Goal: Task Accomplishment & Management: Complete application form

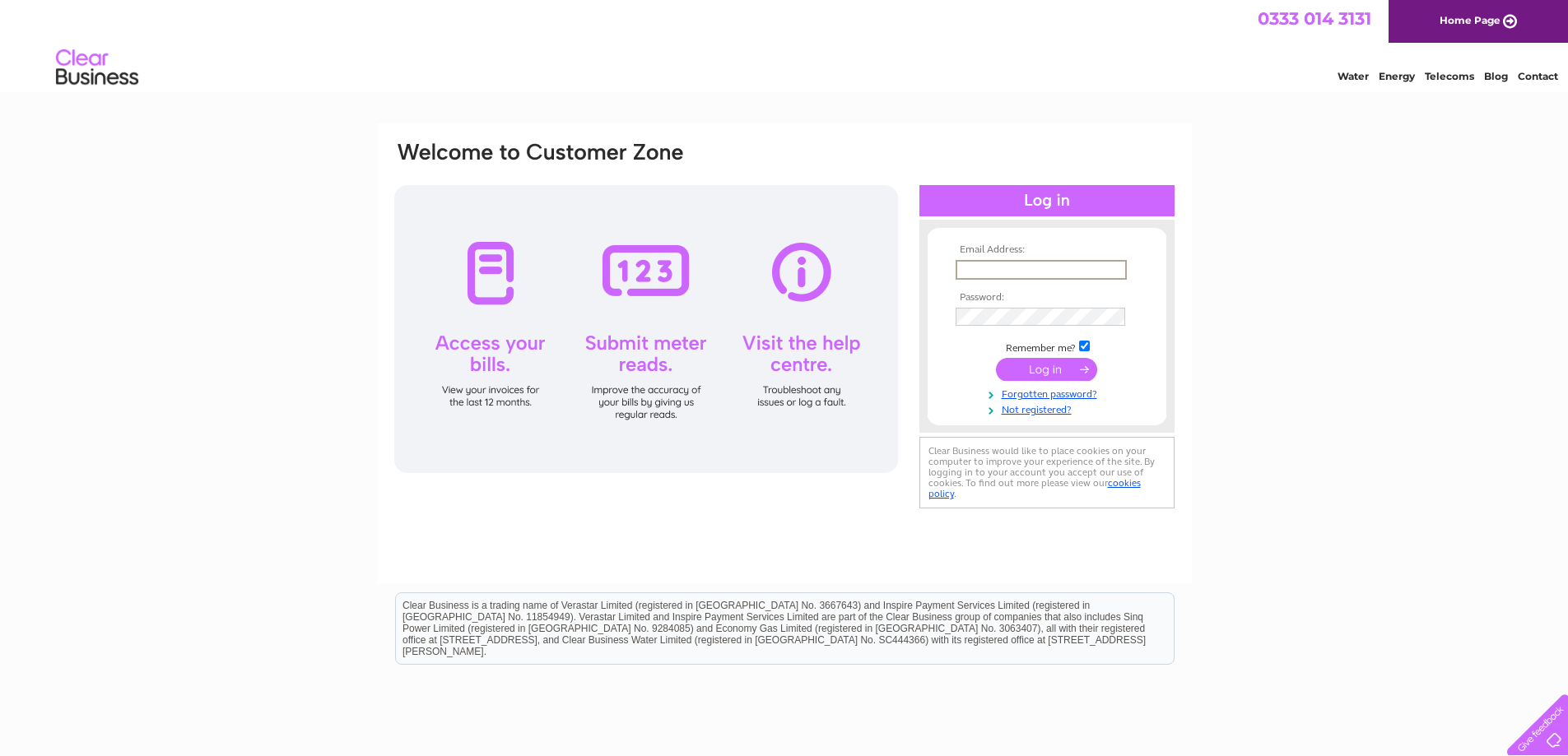
click at [1021, 266] on input "text" at bounding box center [1041, 270] width 171 height 20
type input "a"
type input "dwengineeringltd@aol.com"
click at [1029, 367] on input "submit" at bounding box center [1047, 370] width 102 height 24
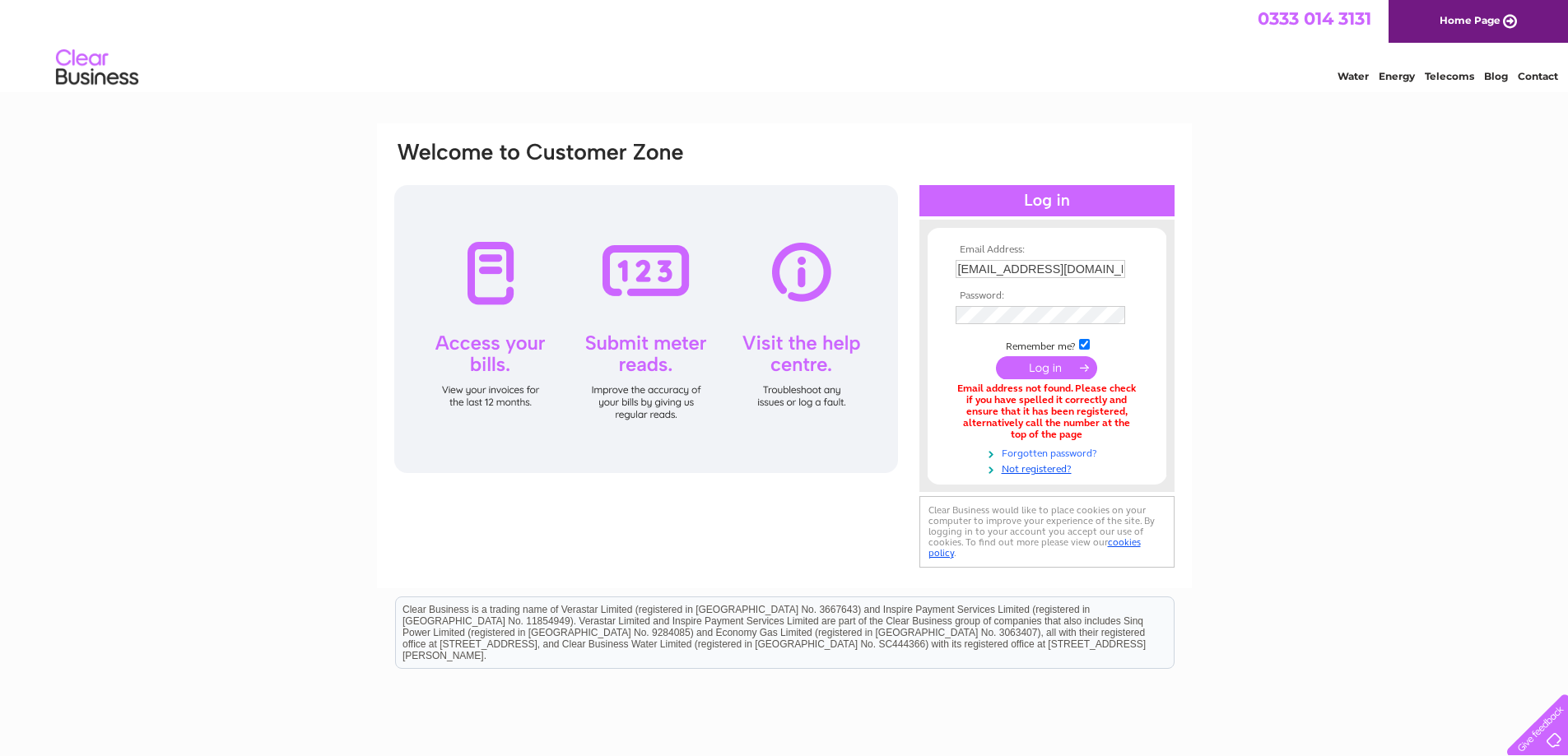
click at [1064, 453] on link "Forgotten password?" at bounding box center [1049, 452] width 187 height 16
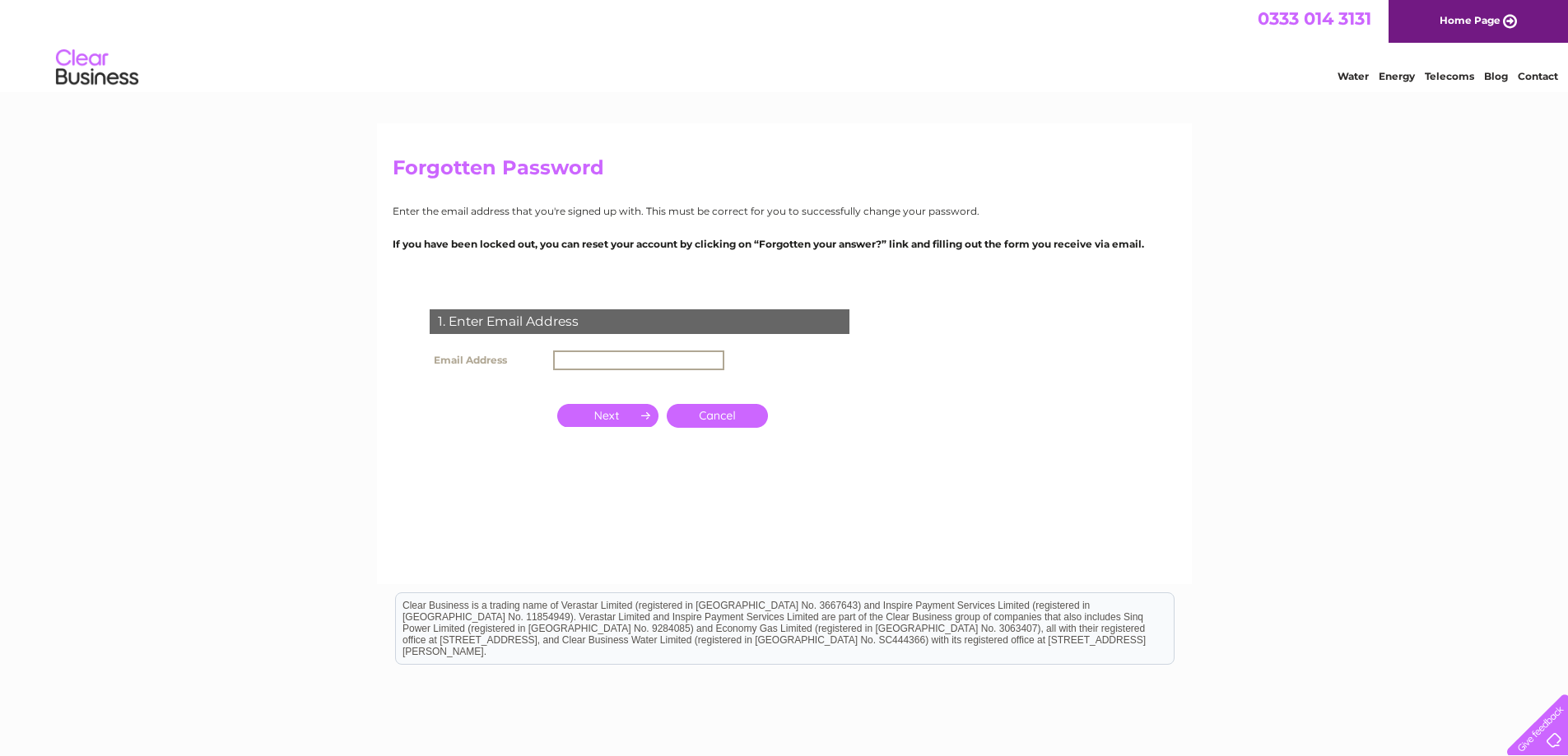
click at [700, 360] on input "text" at bounding box center [639, 360] width 171 height 20
type input "dwengineeringltd@aol.com"
click at [614, 413] on input "button" at bounding box center [608, 414] width 102 height 24
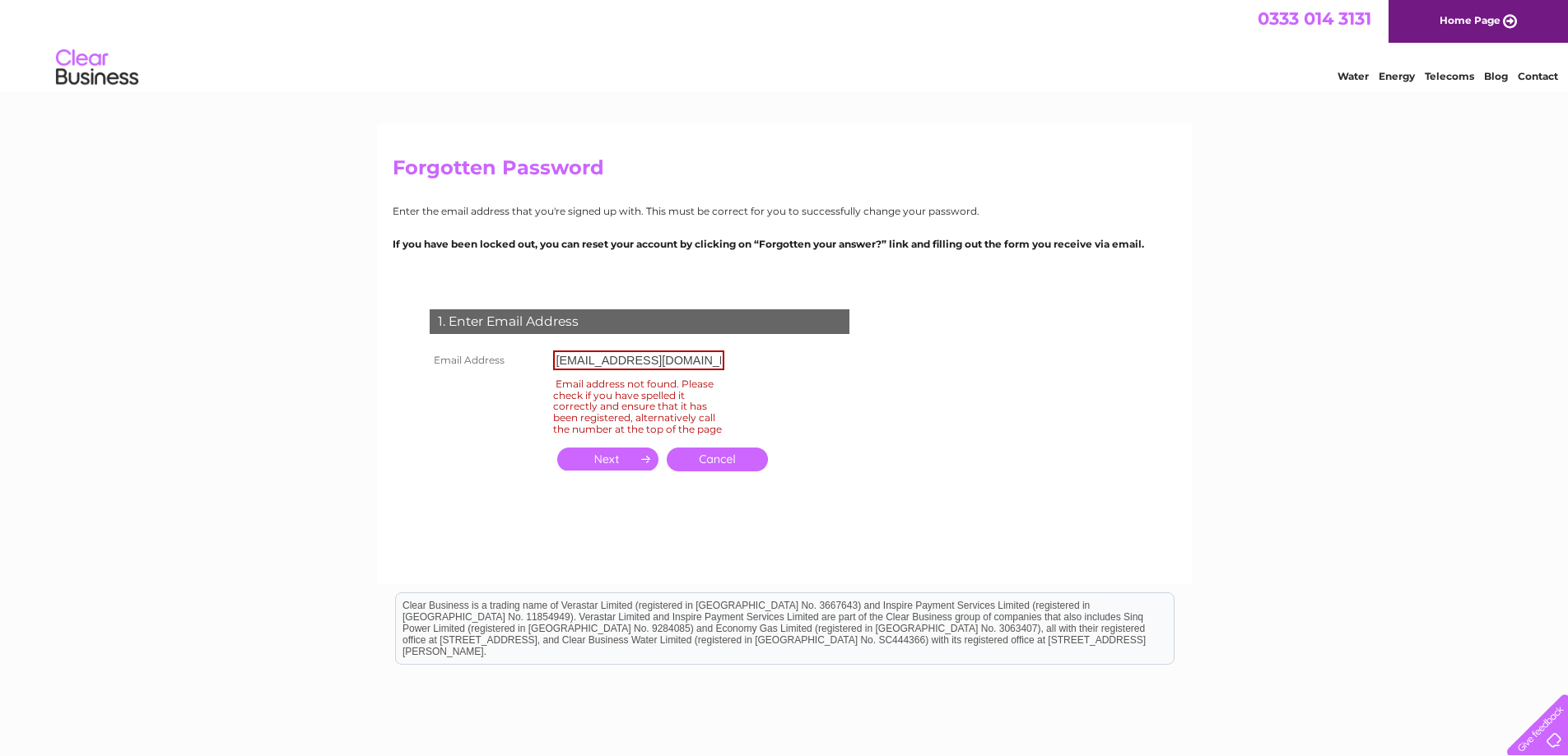
click at [708, 465] on link "Cancel" at bounding box center [718, 459] width 102 height 24
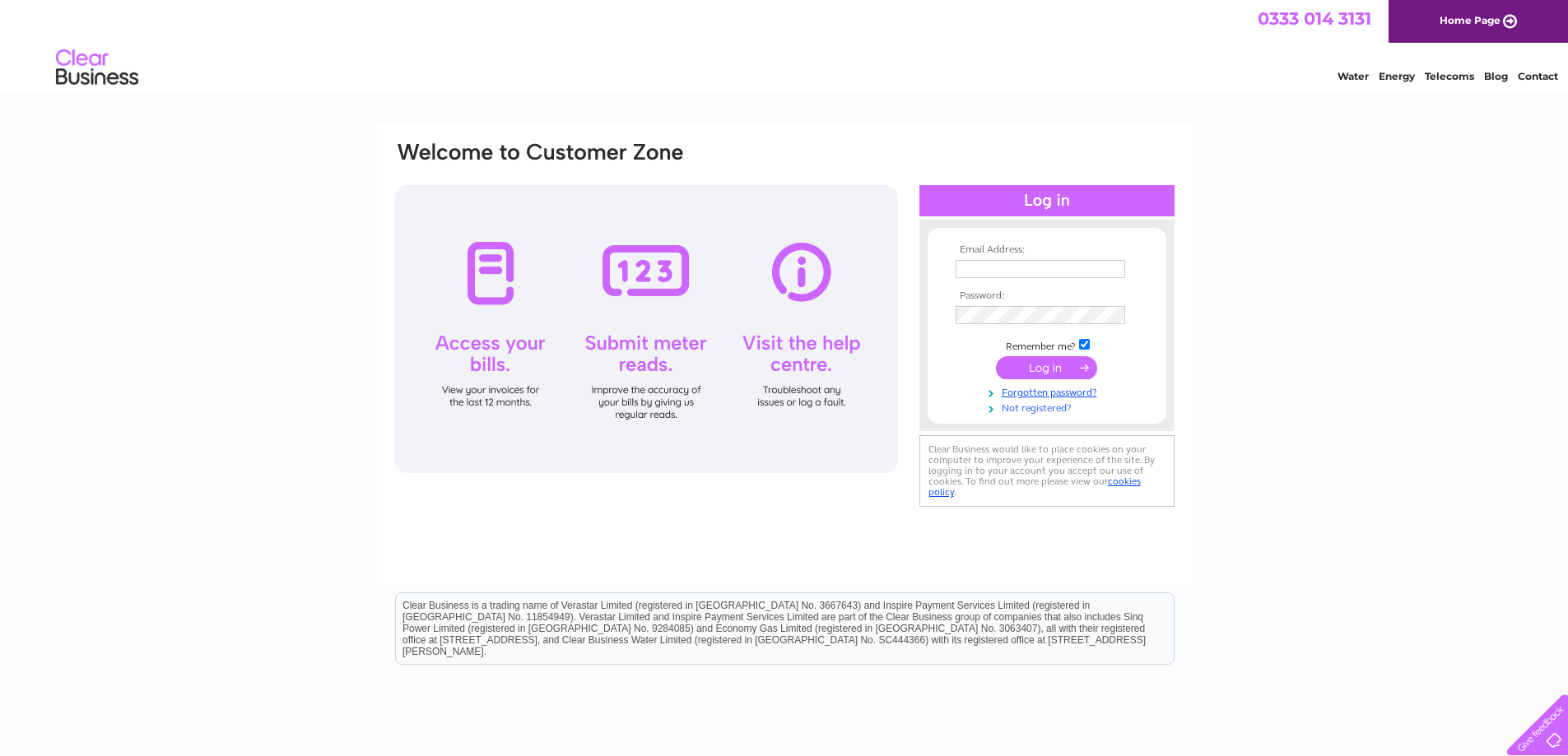
click at [1041, 408] on link "Not registered?" at bounding box center [1049, 406] width 187 height 16
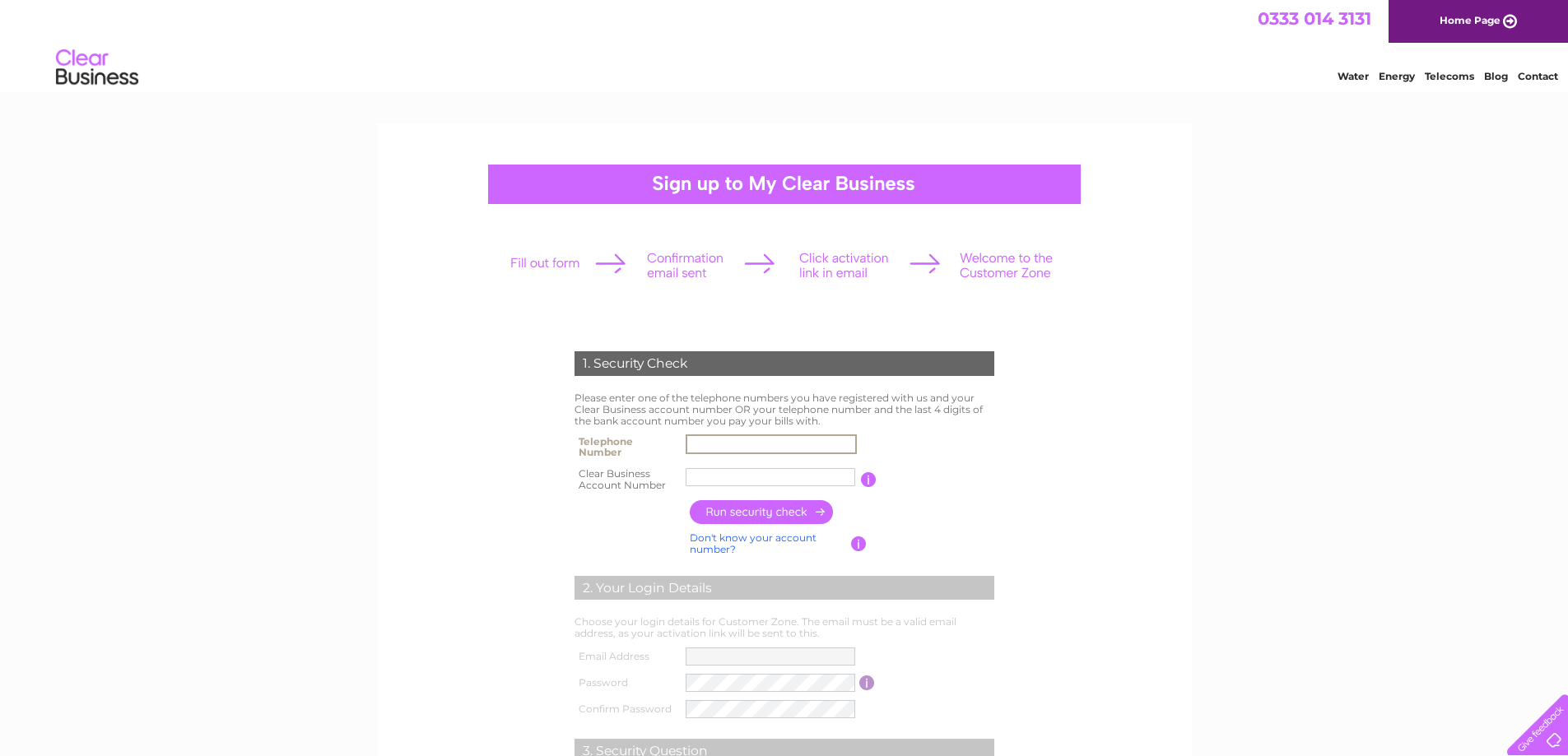
click at [821, 439] on input "text" at bounding box center [771, 444] width 171 height 20
type input "01698827157"
click at [776, 480] on input "text" at bounding box center [771, 477] width 171 height 20
type input "c"
type input "CB909467"
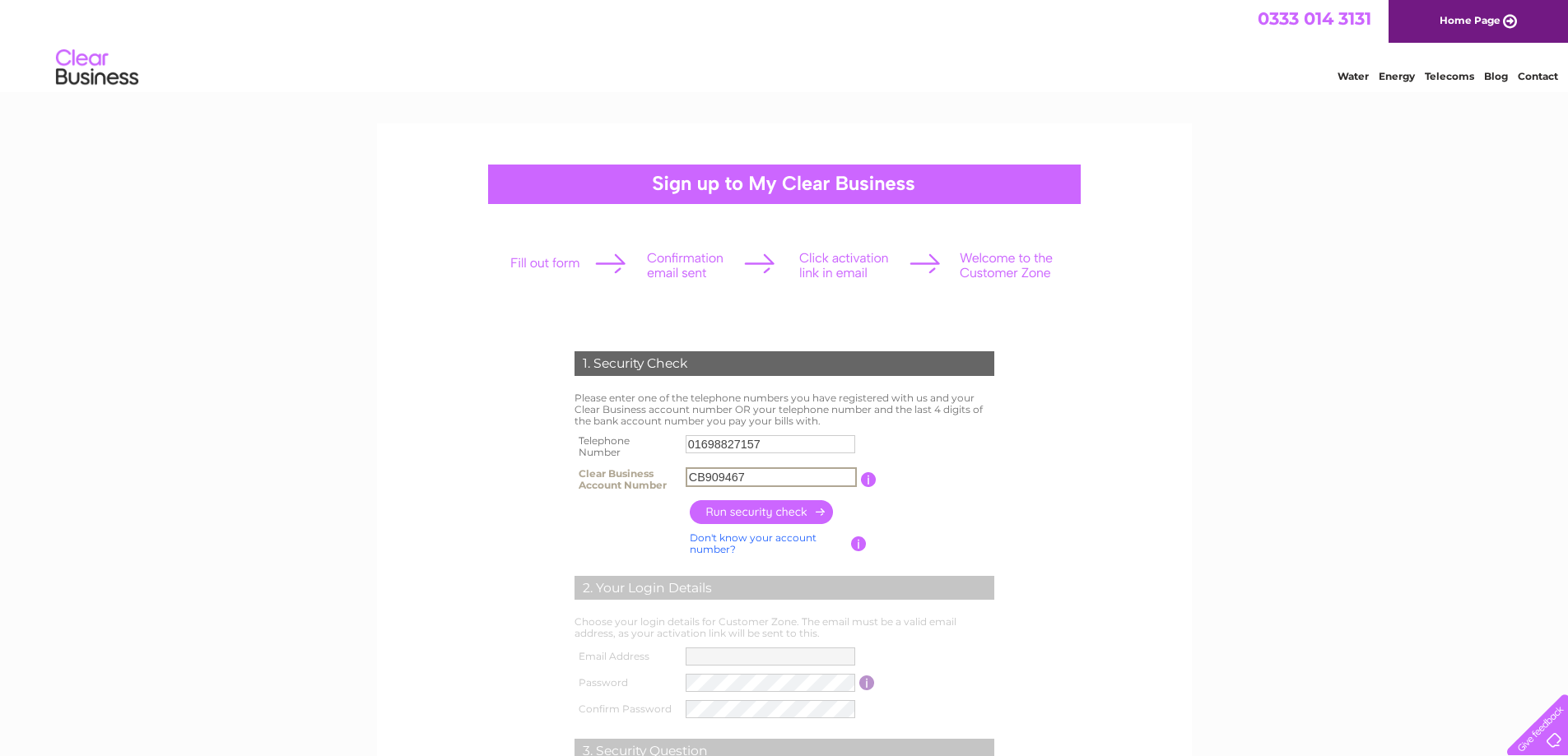
click at [768, 514] on input "button" at bounding box center [762, 512] width 145 height 24
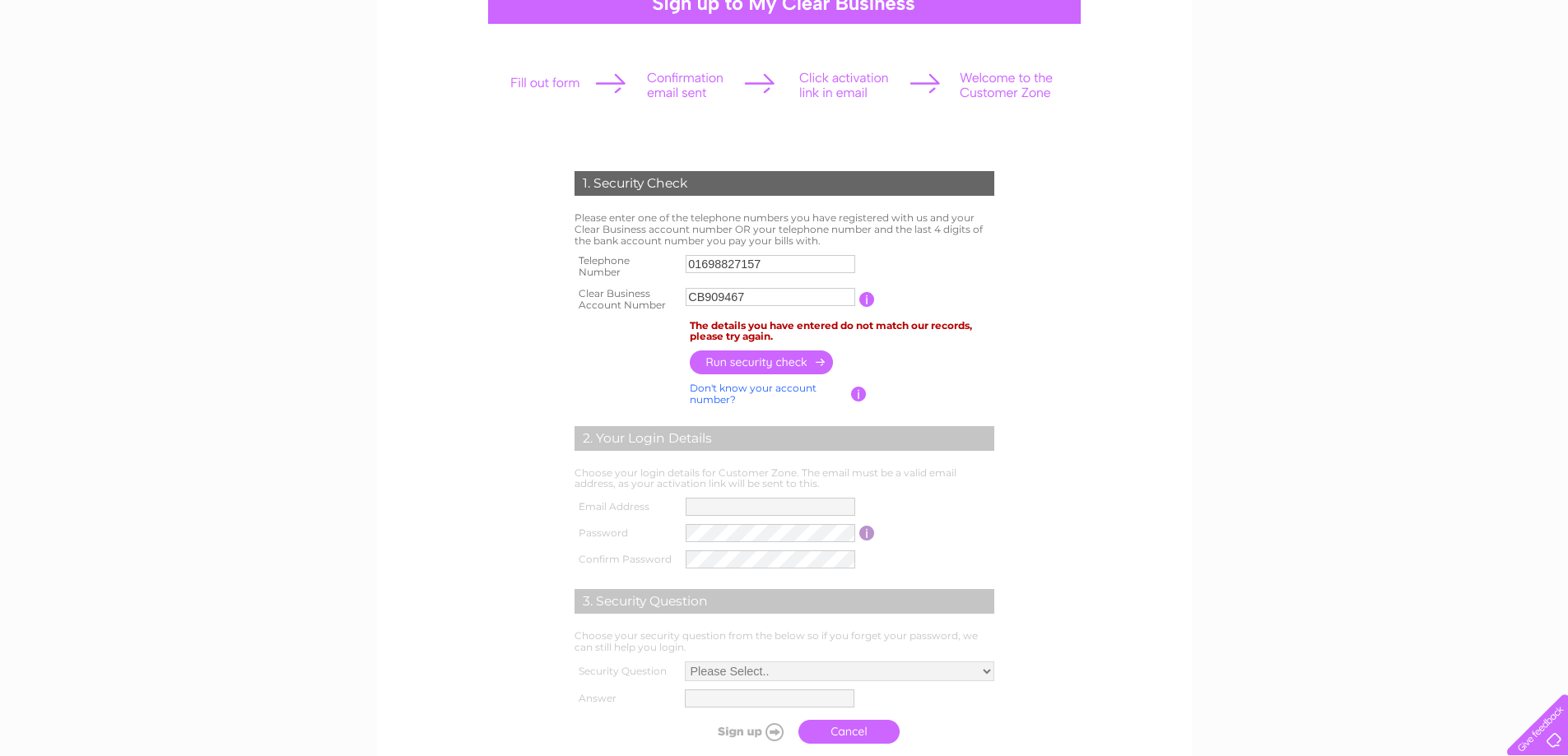
scroll to position [247, 0]
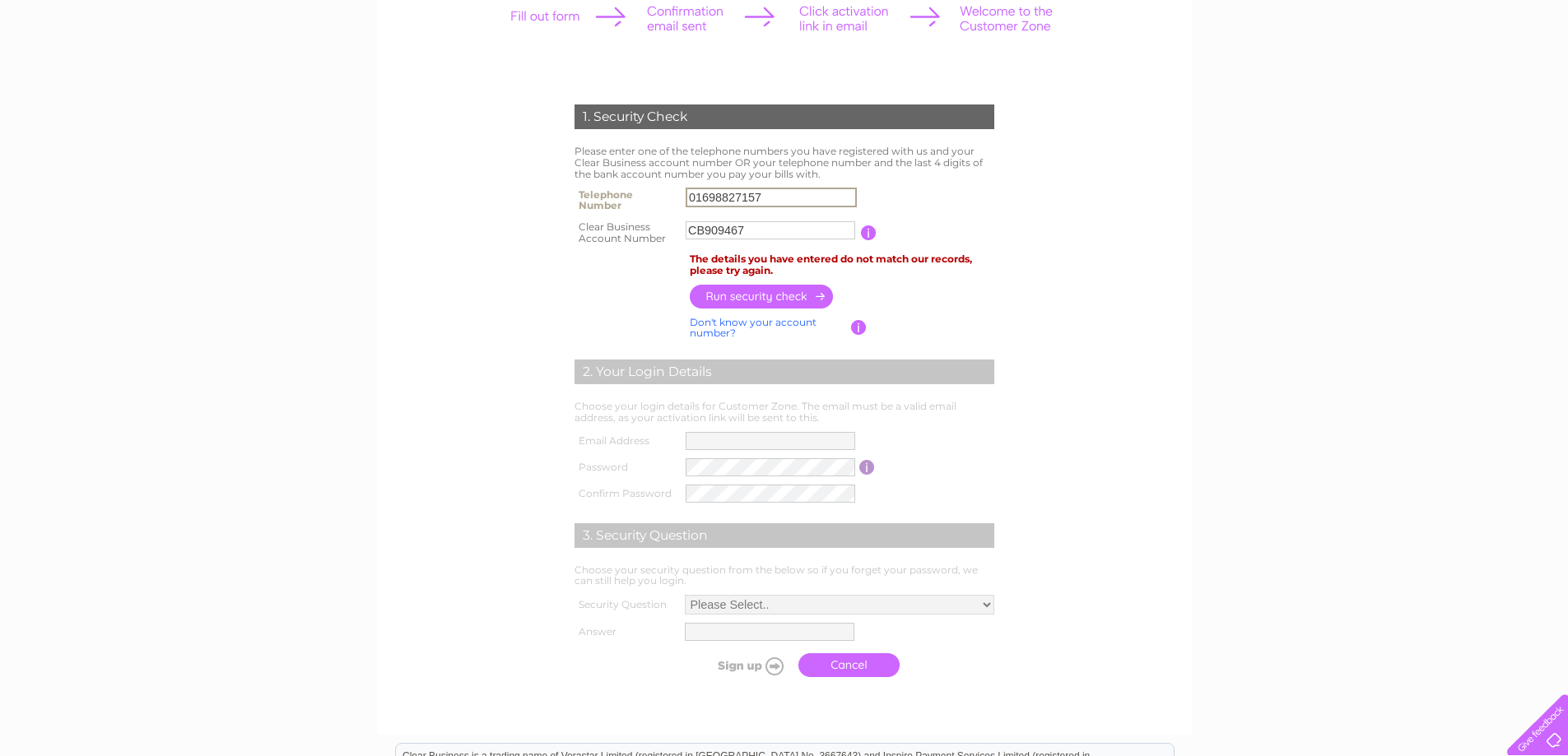
click at [774, 195] on input "01698827157" at bounding box center [771, 197] width 171 height 20
type input "0"
type input "5880"
click at [722, 291] on input "button" at bounding box center [762, 295] width 145 height 24
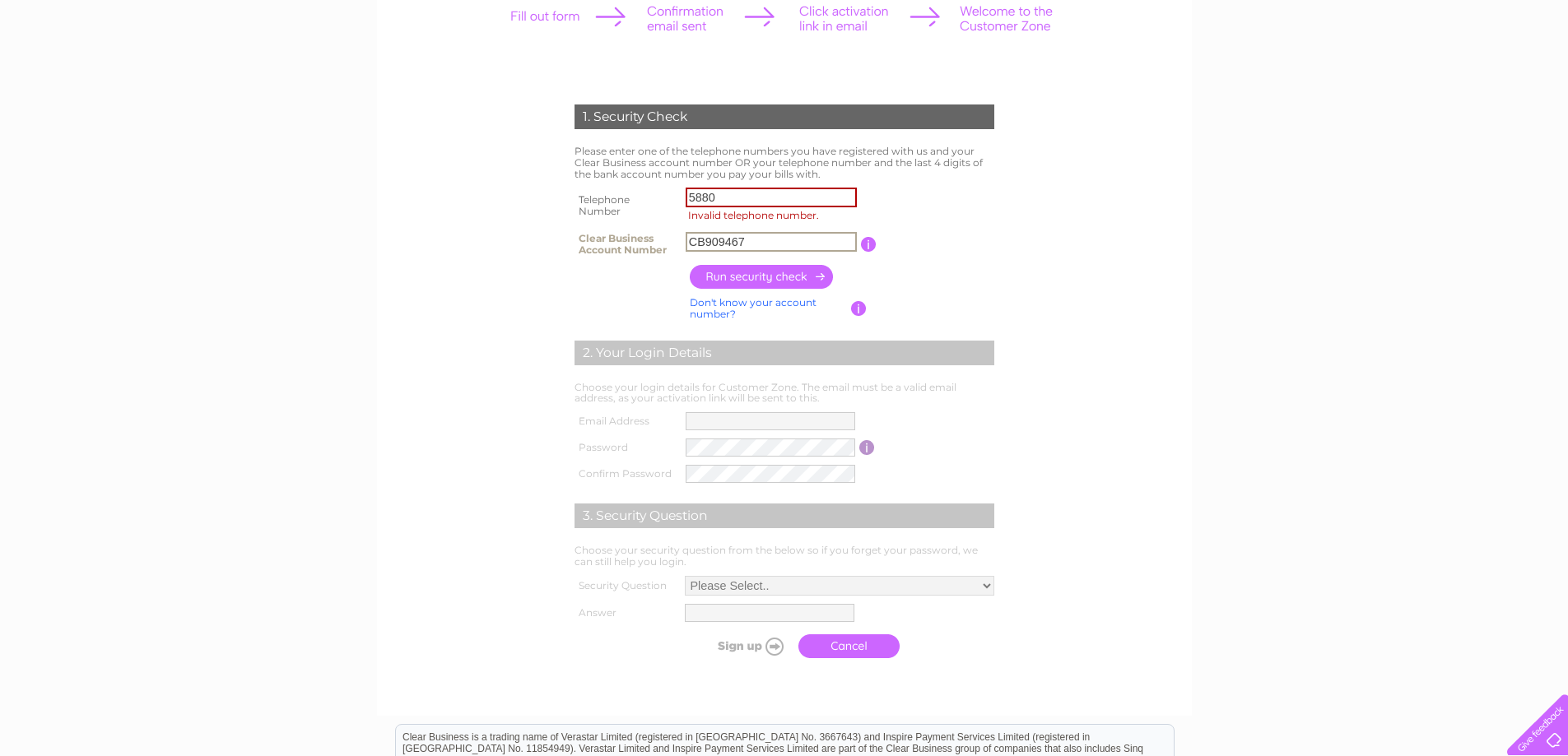
drag, startPoint x: 760, startPoint y: 239, endPoint x: 601, endPoint y: 241, distance: 159.0
click at [601, 241] on tr "Clear Business Account Number CB909467 You will find your account number on the…" at bounding box center [784, 244] width 428 height 33
type input "5880"
drag, startPoint x: 747, startPoint y: 195, endPoint x: 598, endPoint y: 197, distance: 149.0
click at [598, 197] on tr "Telephone Number 5880 Invalid telephone number." at bounding box center [784, 205] width 428 height 44
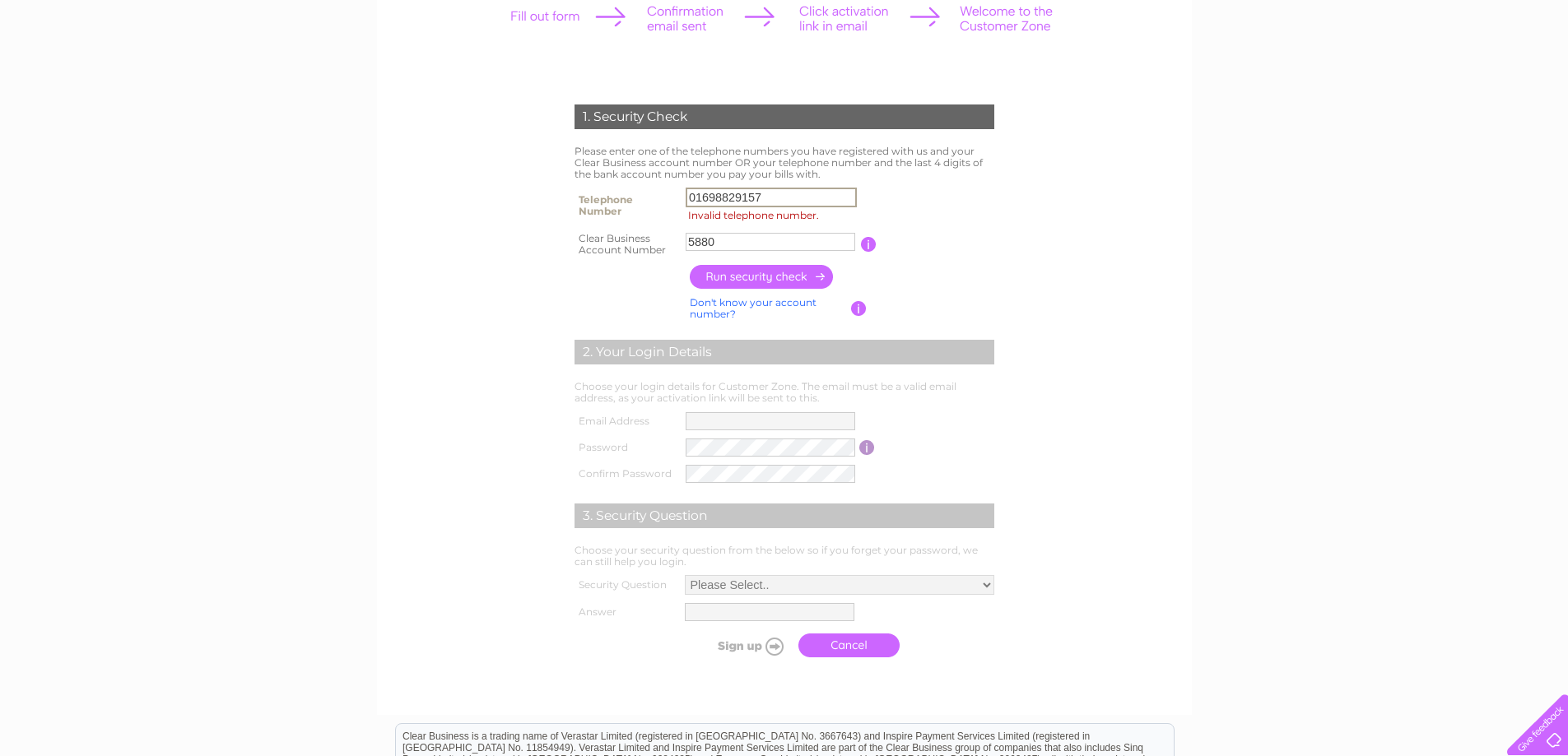
type input "01698829157"
click at [778, 281] on input "button" at bounding box center [762, 276] width 145 height 24
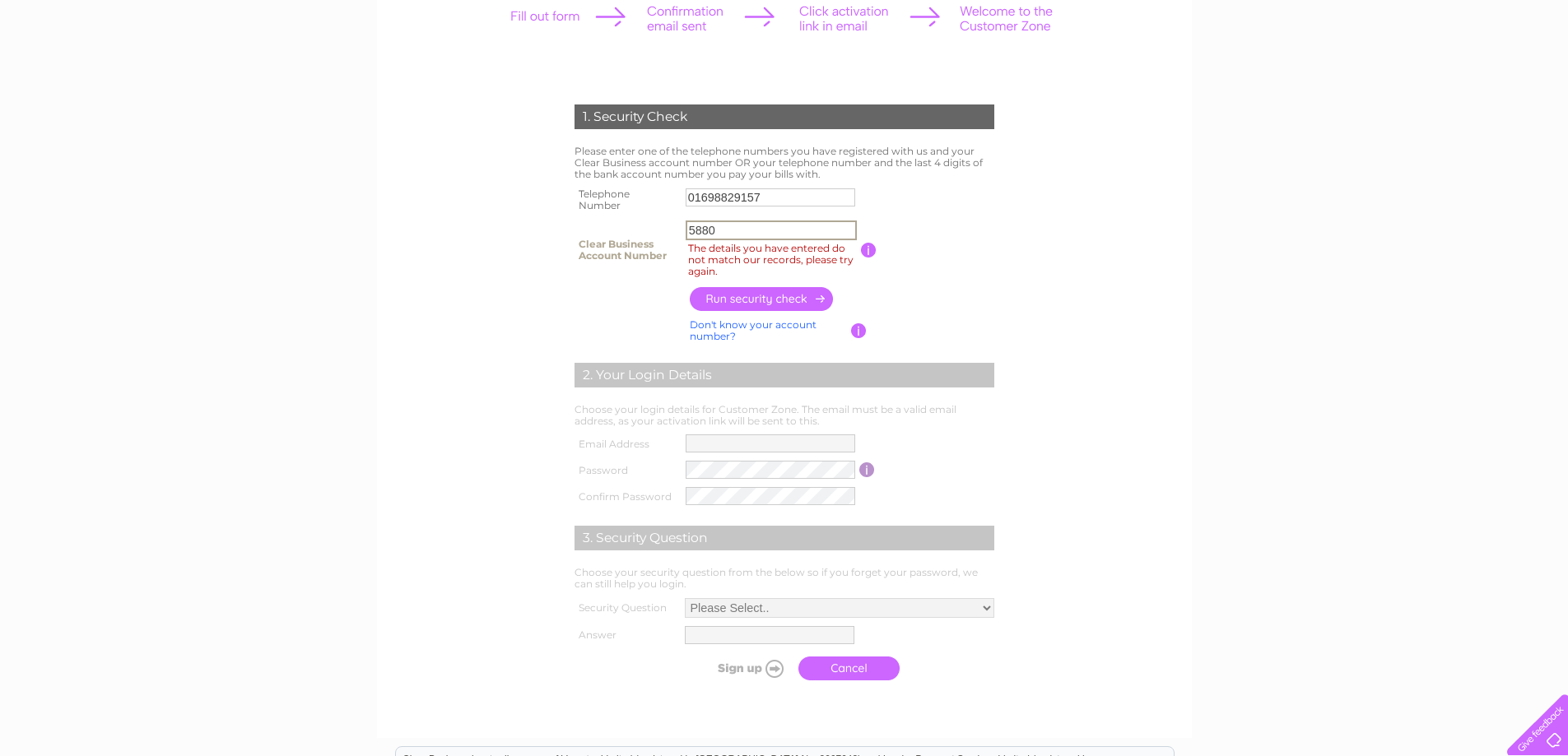
drag, startPoint x: 733, startPoint y: 229, endPoint x: 577, endPoint y: 225, distance: 156.1
click at [577, 225] on tr "Clear Business Account Number 5880 The details you have entered do not match ou…" at bounding box center [784, 249] width 428 height 67
type input "CB909467"
click at [742, 293] on input "button" at bounding box center [762, 298] width 145 height 24
